Goal: Task Accomplishment & Management: Use online tool/utility

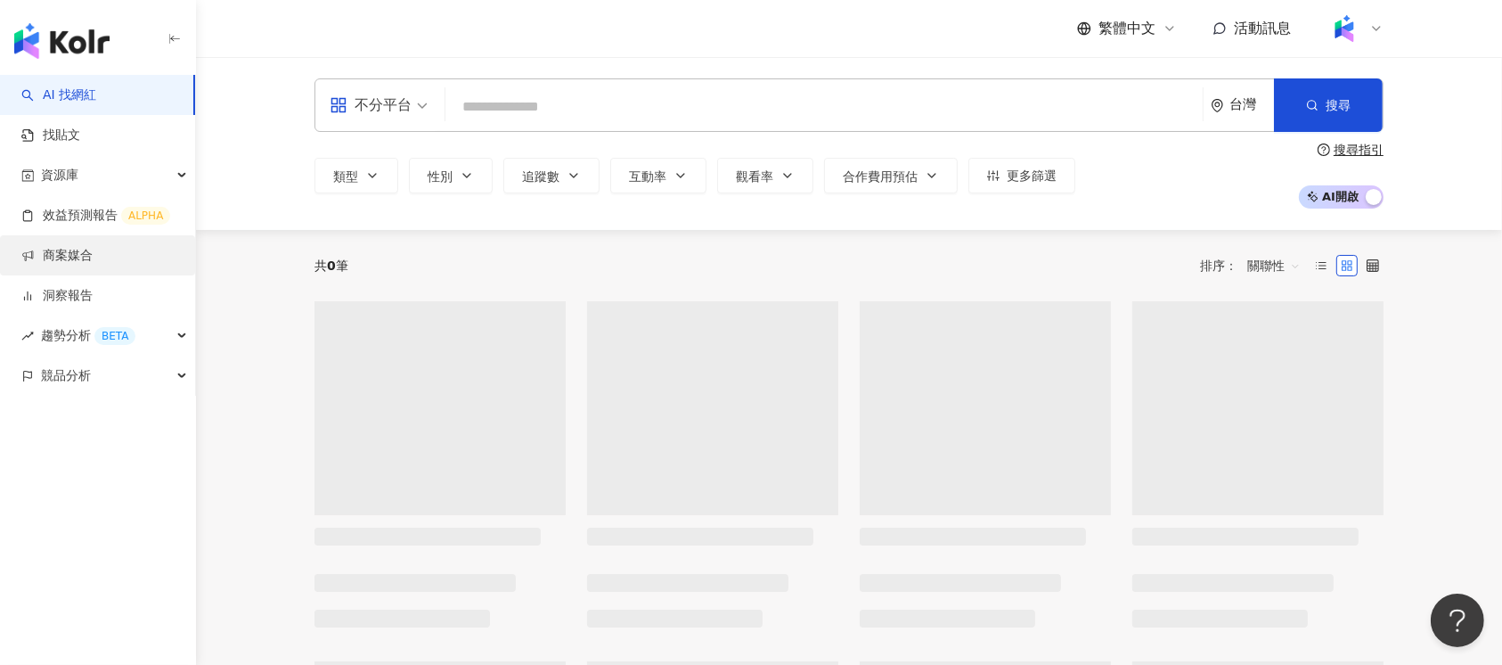
click at [93, 258] on link "商案媒合" at bounding box center [56, 256] width 71 height 18
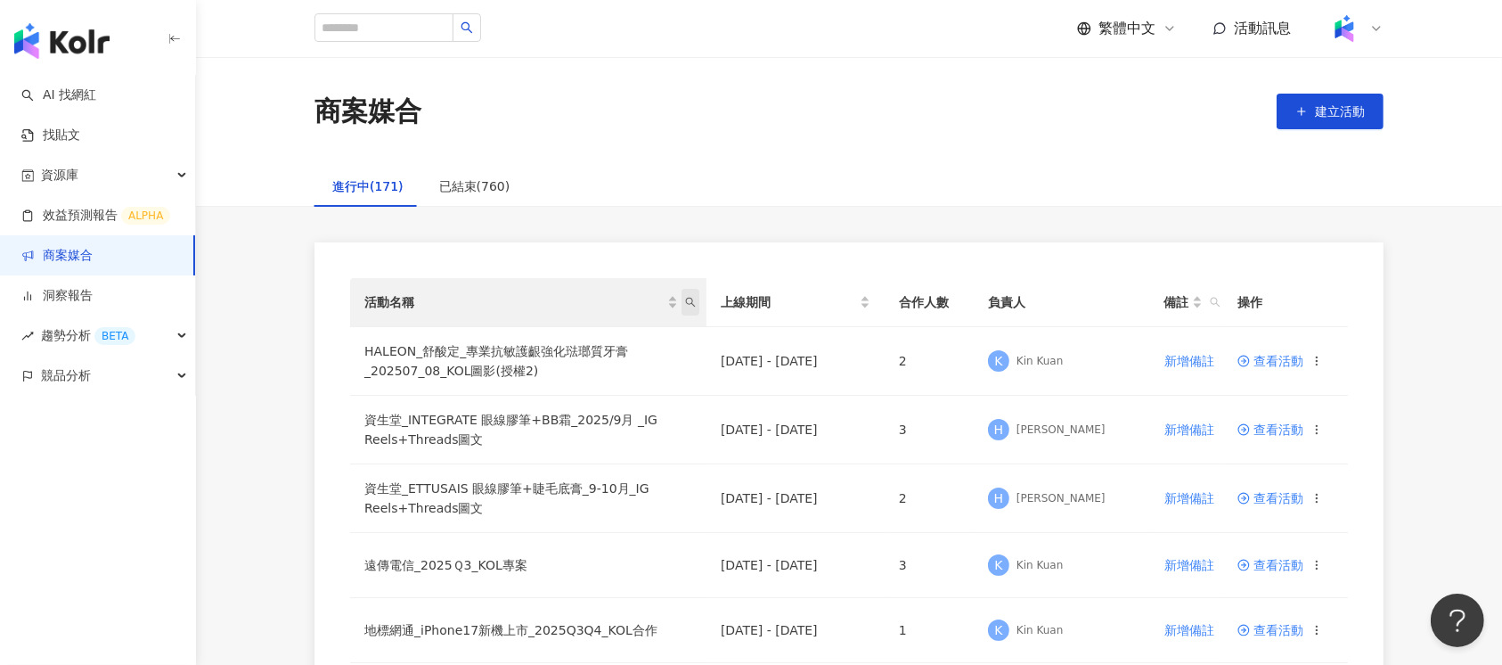
click at [689, 298] on icon "search" at bounding box center [690, 302] width 11 height 11
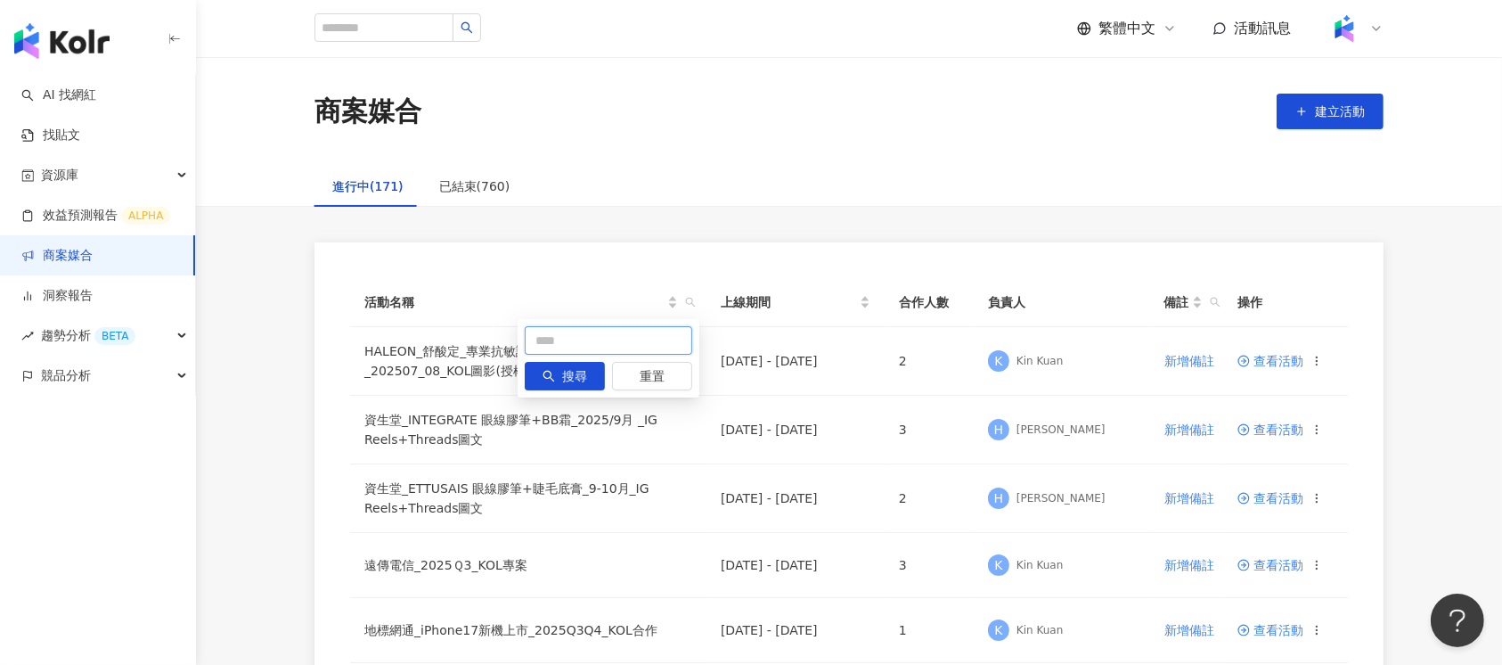
click at [589, 339] on input "text" at bounding box center [609, 340] width 168 height 29
type input "**"
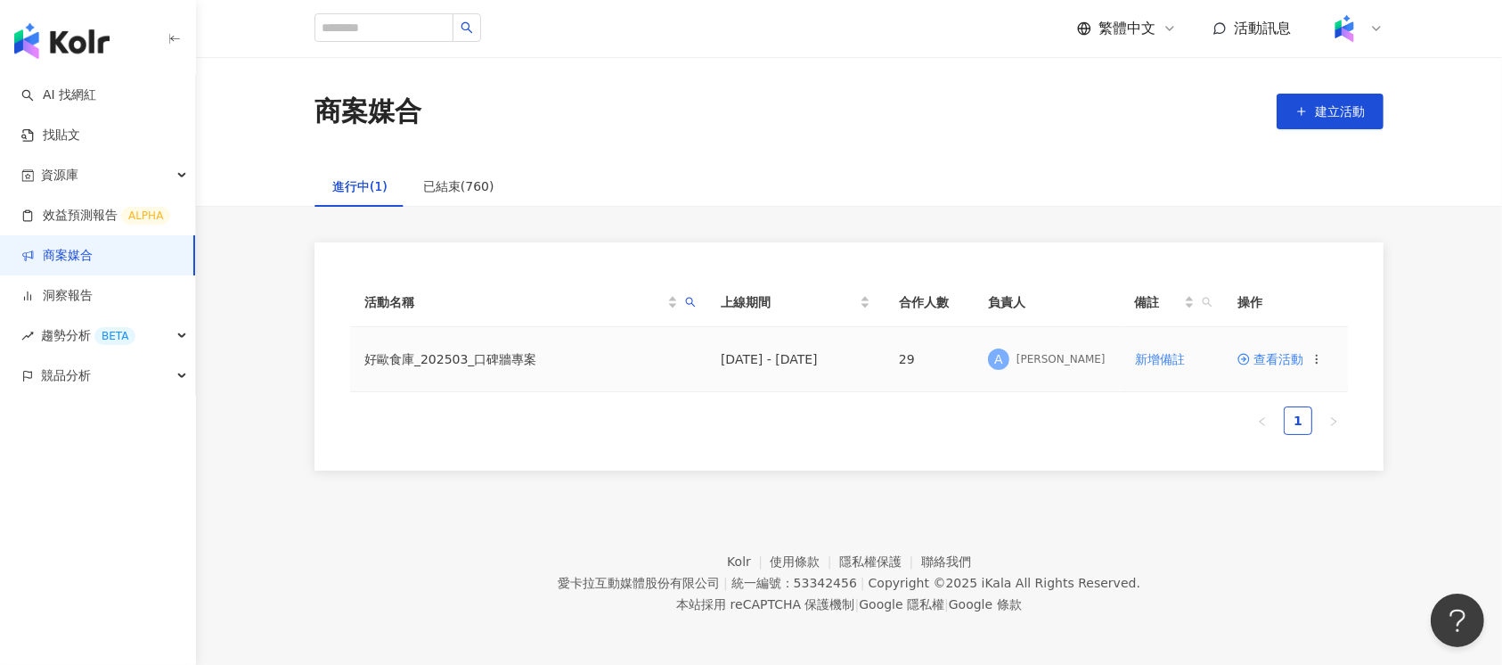
click at [1271, 364] on span "查看活動" at bounding box center [1271, 359] width 66 height 12
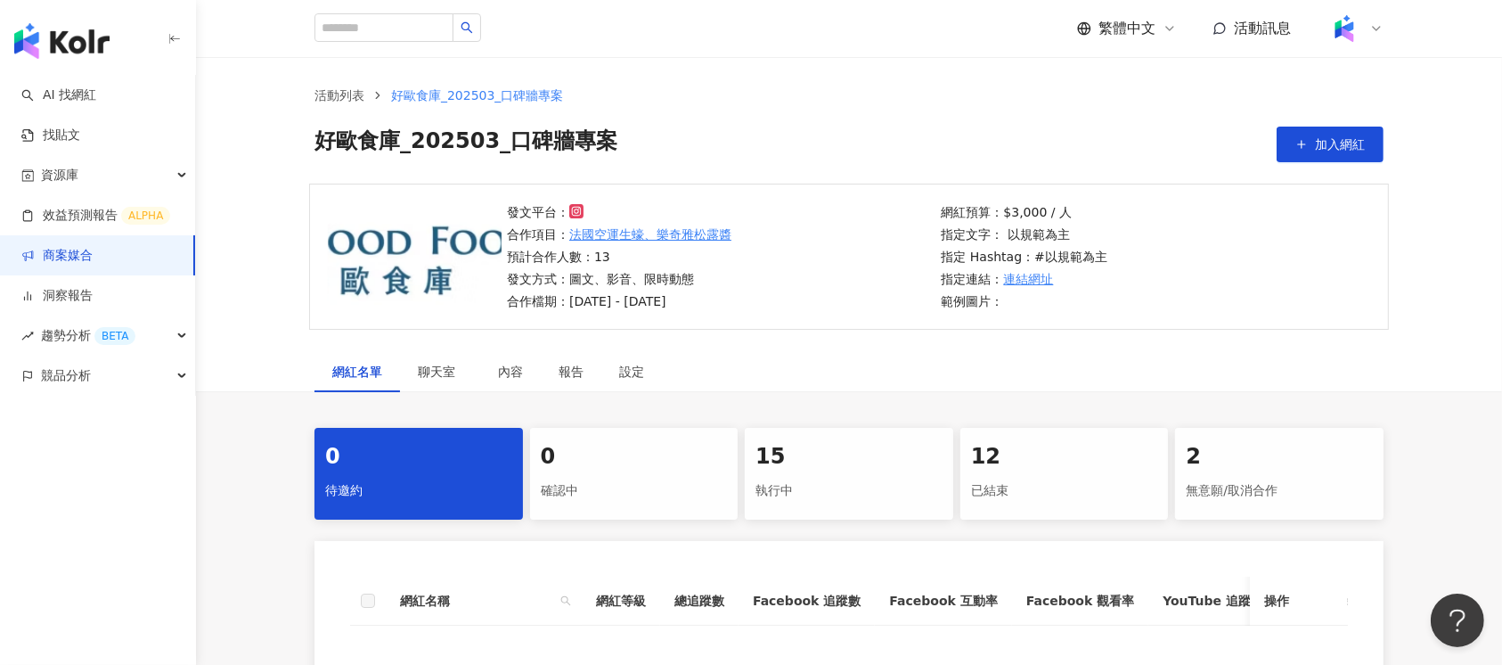
scroll to position [369, 0]
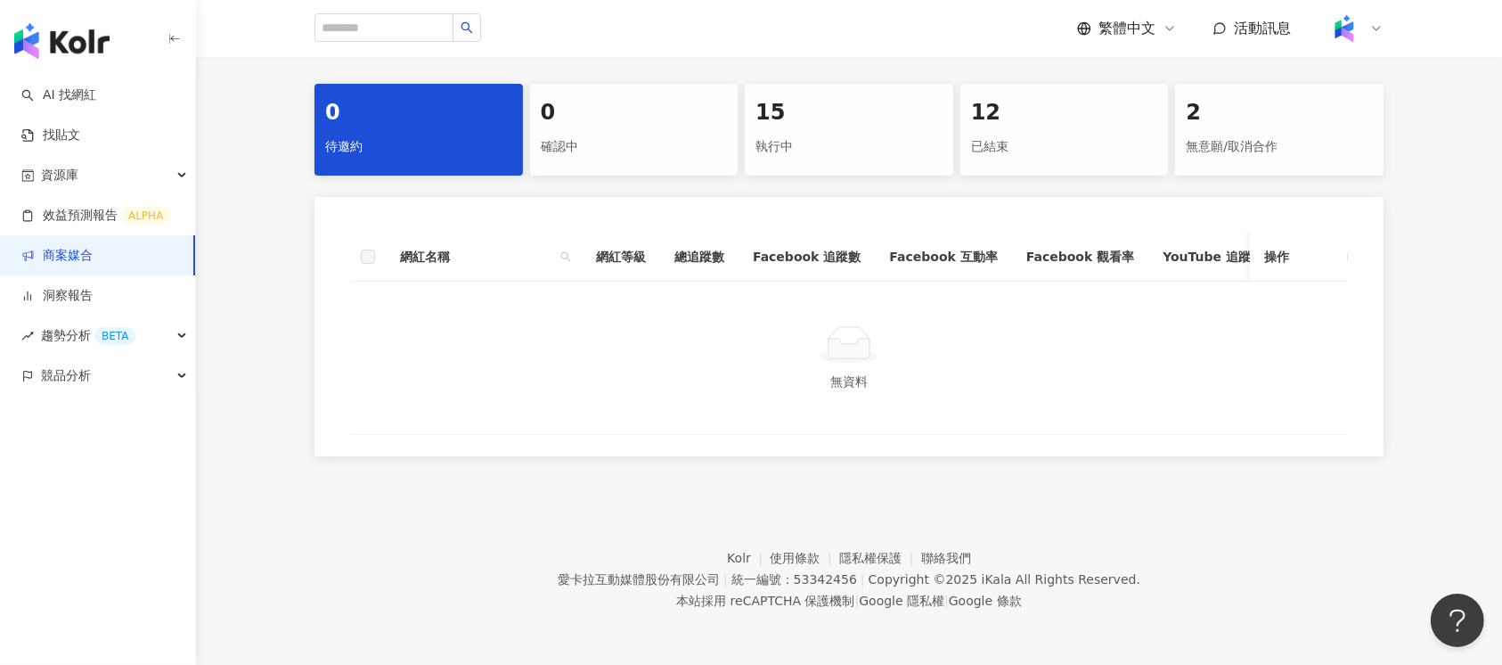
click at [813, 46] on div "繁體中文 活動訊息" at bounding box center [849, 28] width 1069 height 57
click at [813, 98] on div "15" at bounding box center [849, 113] width 187 height 30
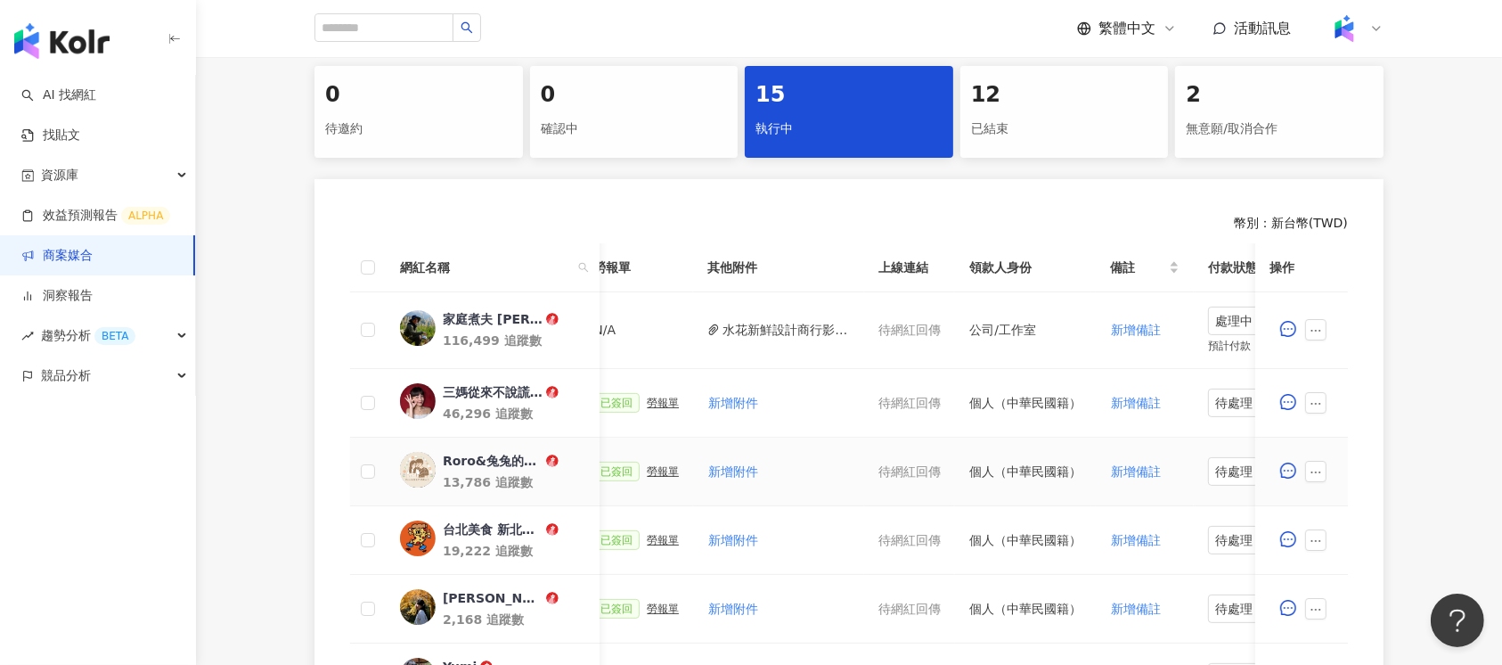
scroll to position [12, 0]
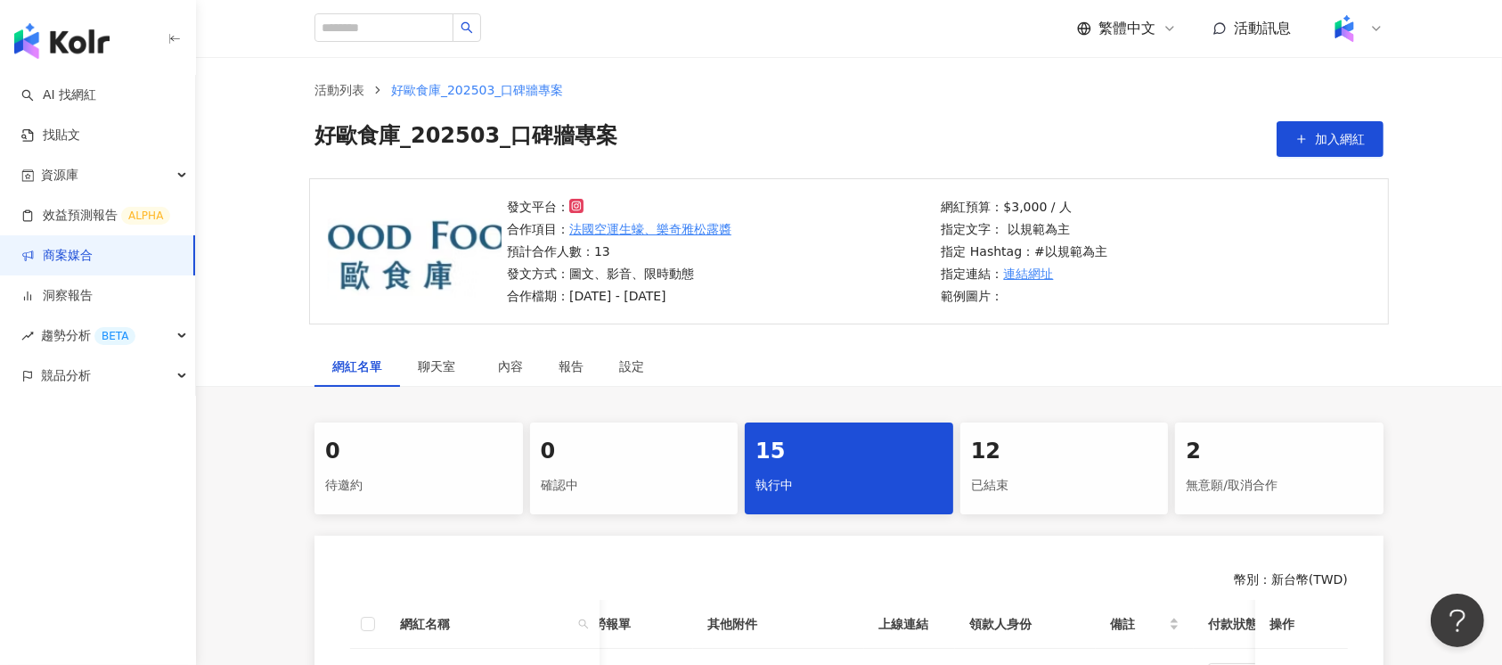
click at [1020, 453] on div "12" at bounding box center [1064, 452] width 187 height 30
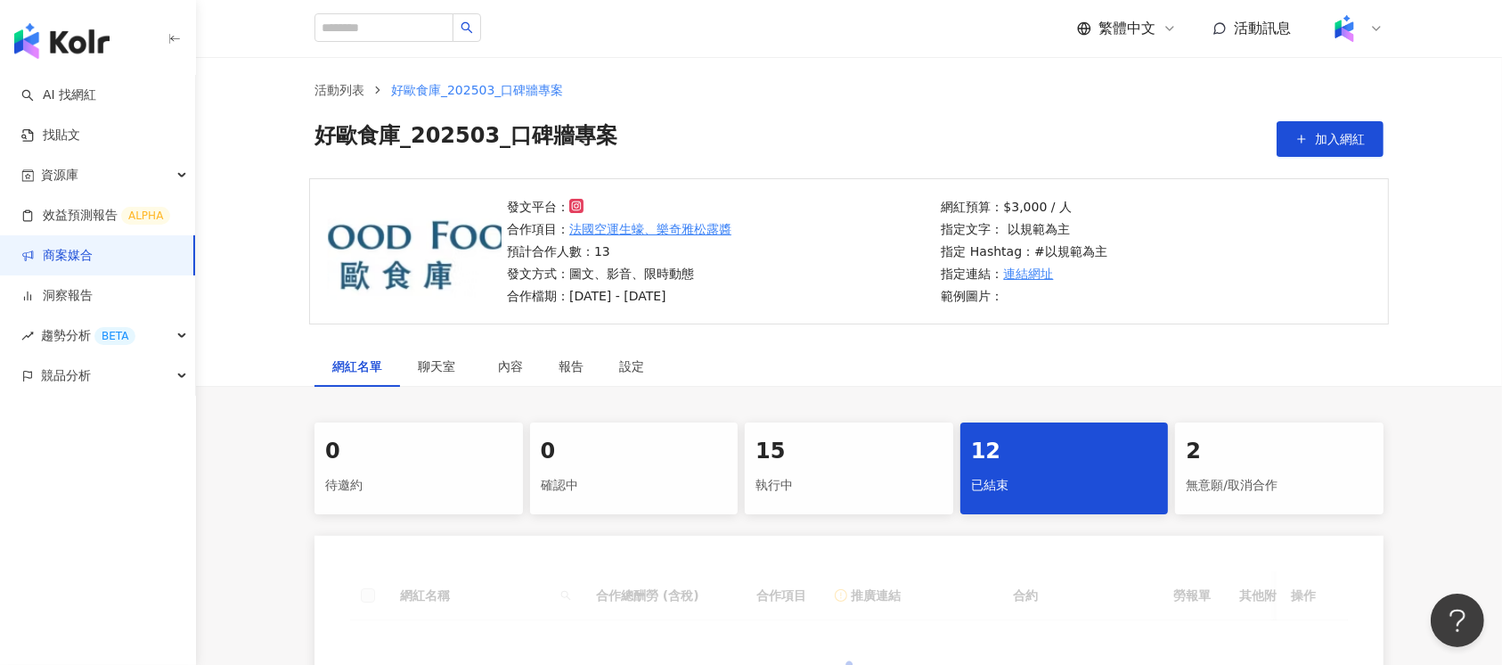
scroll to position [369, 0]
